Goal: Task Accomplishment & Management: Complete application form

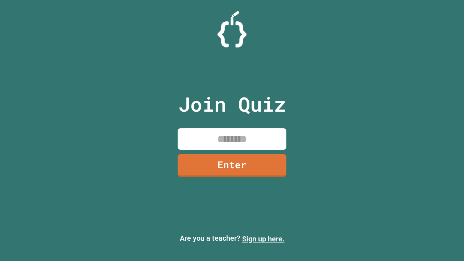
click at [263, 239] on link "Sign up here." at bounding box center [263, 239] width 42 height 9
